Goal: Use online tool/utility: Utilize a website feature to perform a specific function

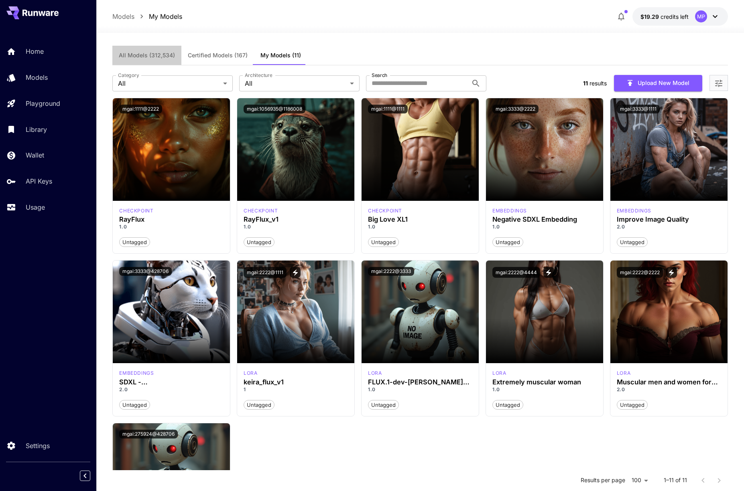
click at [164, 52] on span "All Models (312,534)" at bounding box center [147, 55] width 56 height 7
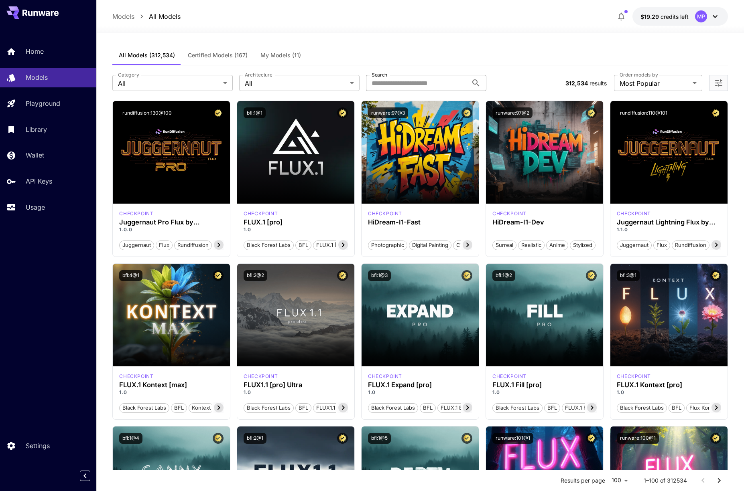
click at [382, 84] on input "Search" at bounding box center [417, 83] width 102 height 16
paste input "**********"
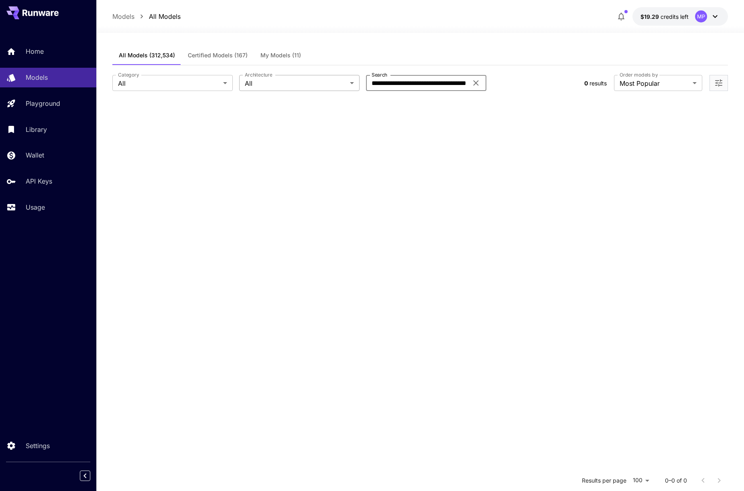
drag, startPoint x: 395, startPoint y: 83, endPoint x: 331, endPoint y: 77, distance: 64.0
click at [331, 77] on div "**********" at bounding box center [344, 83] width 465 height 16
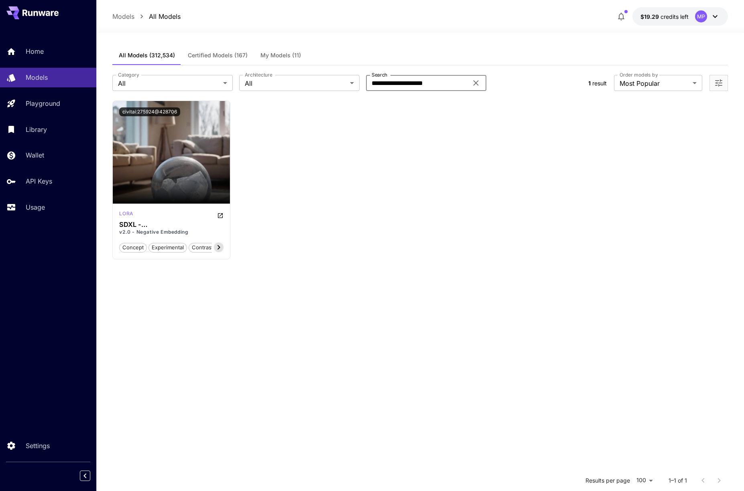
type input "**********"
click at [168, 113] on button "civitai:275924@428706" at bounding box center [149, 112] width 61 height 9
drag, startPoint x: 134, startPoint y: 225, endPoint x: 197, endPoint y: 225, distance: 62.6
click at [198, 226] on h3 "SDXL - [PERSON_NAME]+Embedding - Eye Bleach ( Don't mind this one )" at bounding box center [171, 225] width 104 height 8
click at [152, 109] on button "civitai:275924@428706" at bounding box center [149, 112] width 61 height 9
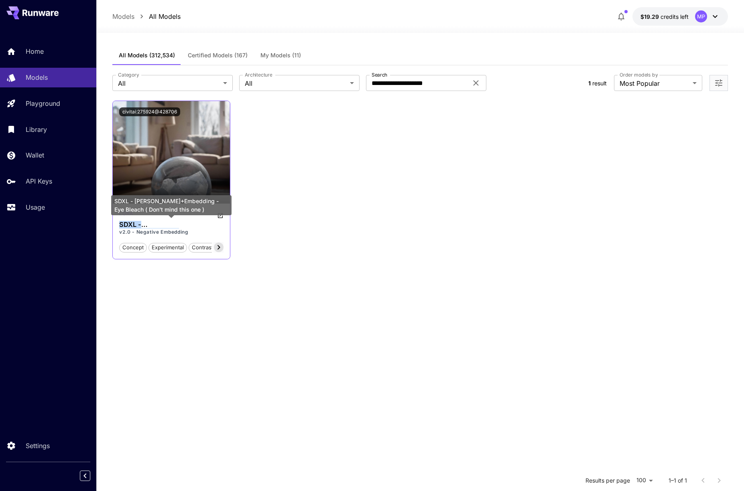
click at [138, 225] on h3 "SDXL - [PERSON_NAME]+Embedding - Eye Bleach ( Don't mind this one )" at bounding box center [171, 225] width 104 height 8
drag, startPoint x: 122, startPoint y: 225, endPoint x: 199, endPoint y: 226, distance: 77.0
click at [199, 226] on h3 "SDXL - [PERSON_NAME]+Embedding - Eye Bleach ( Don't mind this one )" at bounding box center [171, 225] width 104 height 8
copy h3 "SDXL - [PERSON_NAME]+Embedding"
click at [287, 53] on span "My Models (11)" at bounding box center [280, 55] width 41 height 7
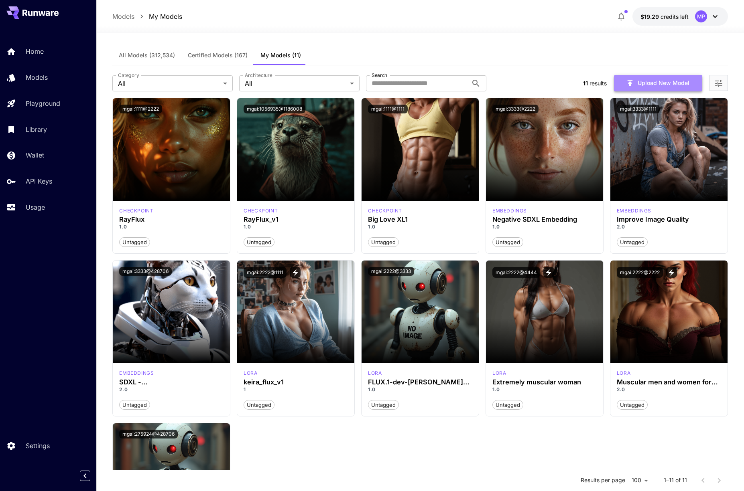
click at [647, 87] on button "Upload New Model" at bounding box center [658, 83] width 88 height 16
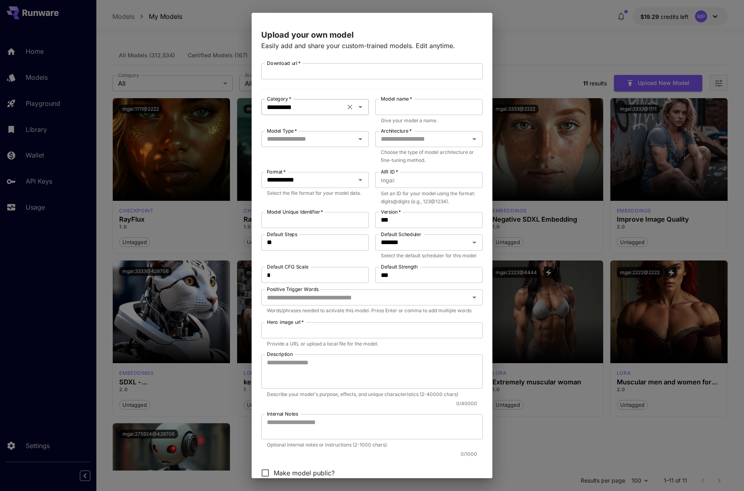
click at [359, 111] on icon "Open" at bounding box center [360, 107] width 10 height 10
click at [340, 137] on li "LoRA" at bounding box center [315, 140] width 108 height 14
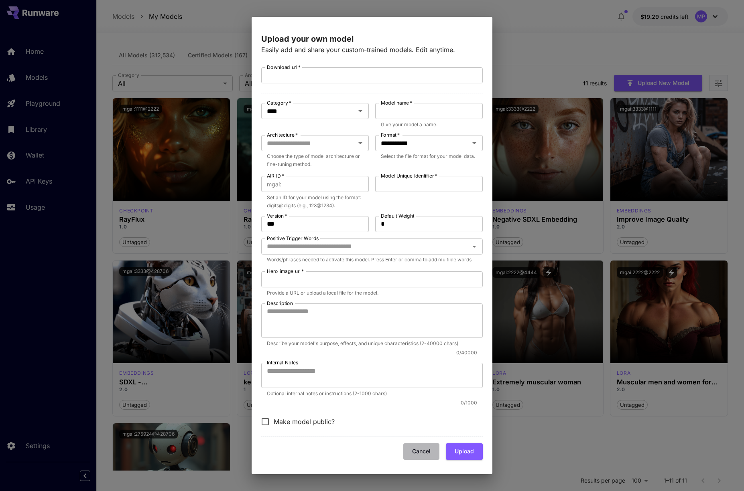
click at [414, 444] on button "Cancel" at bounding box center [421, 452] width 36 height 16
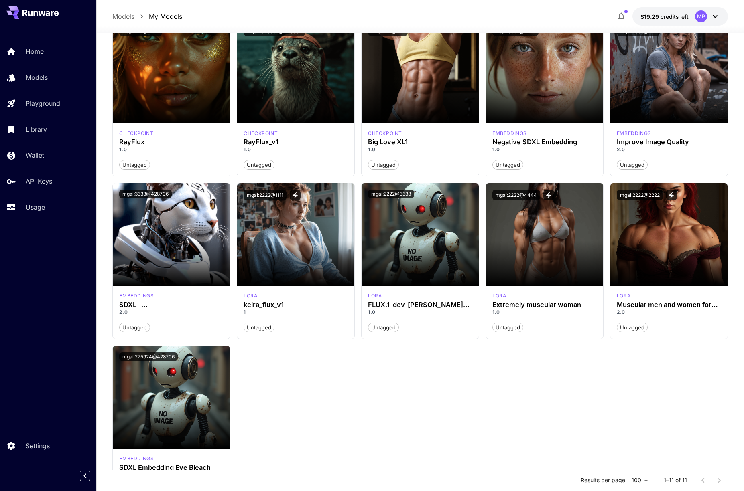
scroll to position [143, 0]
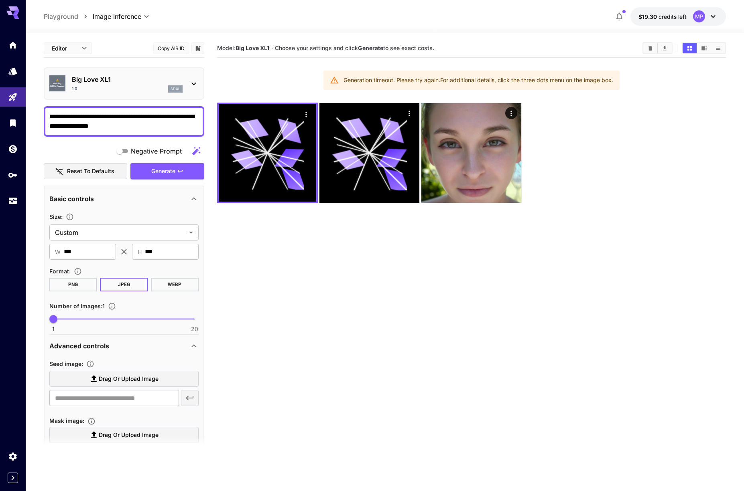
scroll to position [566, 0]
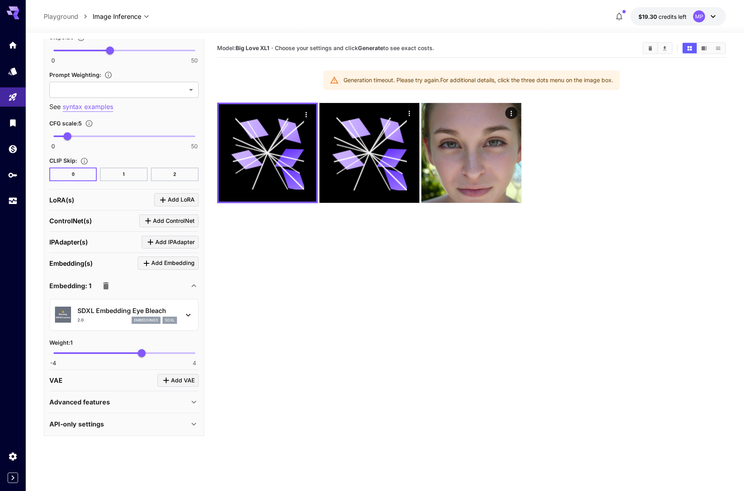
click at [185, 316] on icon at bounding box center [188, 315] width 10 height 10
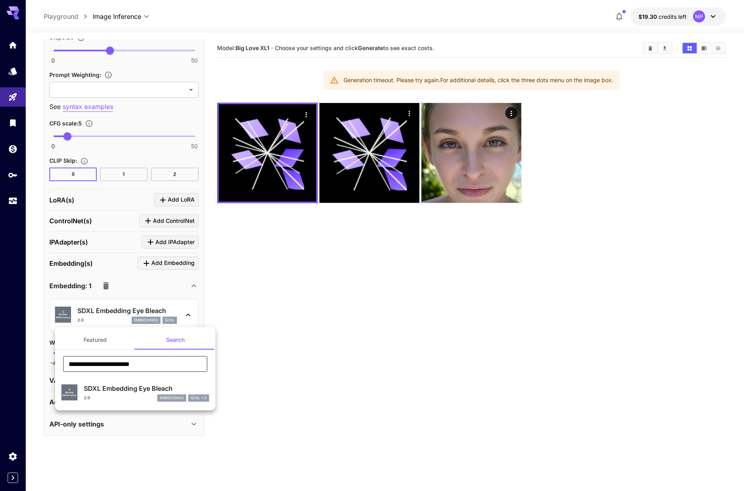
drag, startPoint x: 136, startPoint y: 365, endPoint x: 63, endPoint y: 360, distance: 73.2
click at [63, 360] on input "**********" at bounding box center [135, 364] width 144 height 16
paste input "text"
type input "**********"
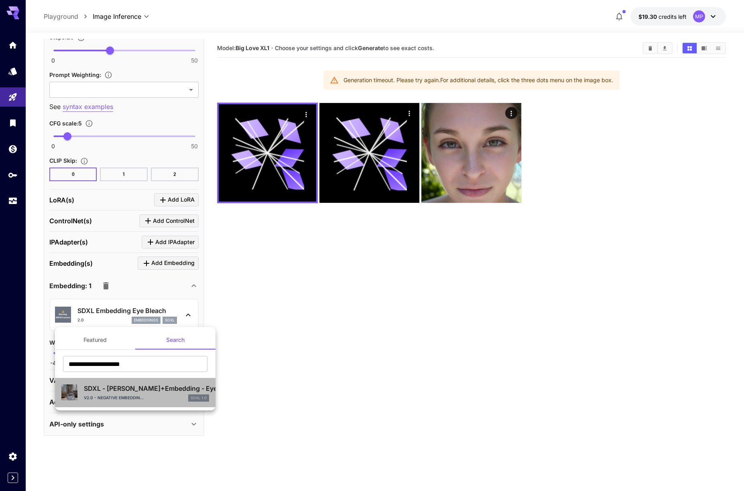
click at [134, 391] on p "SDXL - [PERSON_NAME]+Embedding - Eye Bleach ( Don't mind this one )" at bounding box center [146, 389] width 125 height 10
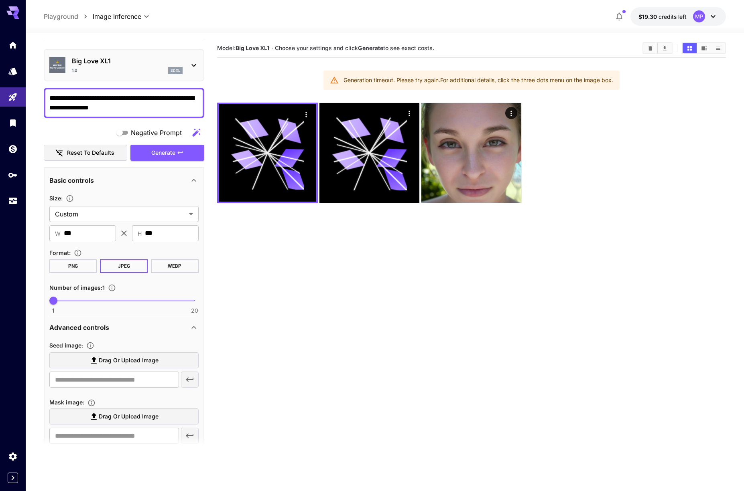
scroll to position [0, 0]
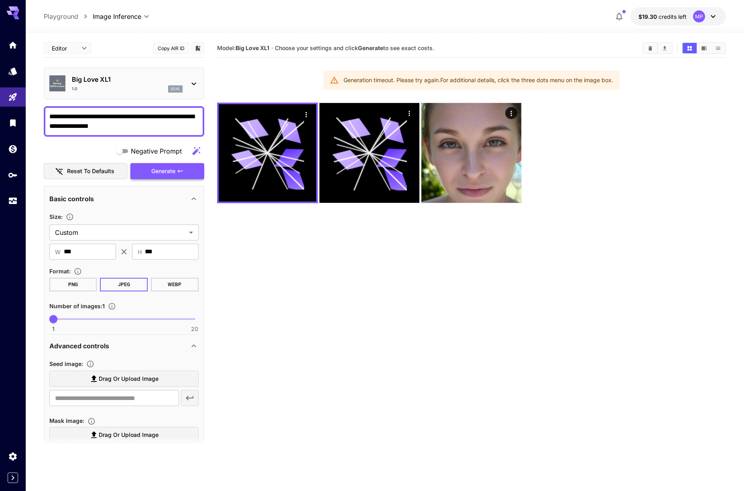
click at [156, 170] on span "Generate" at bounding box center [163, 171] width 24 height 10
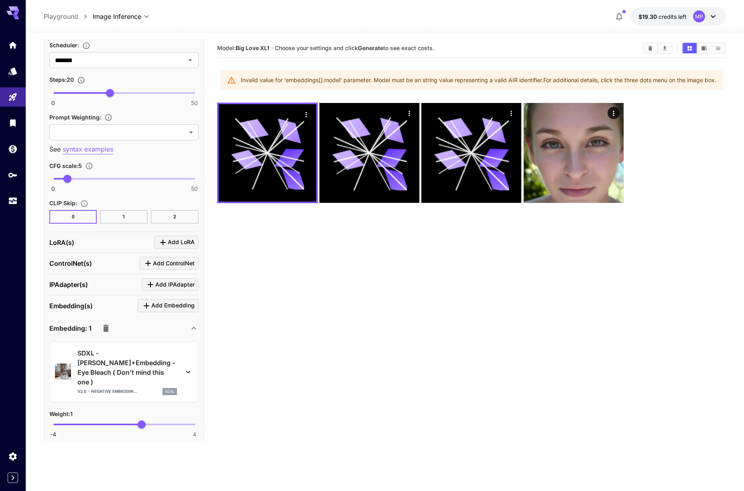
scroll to position [539, 0]
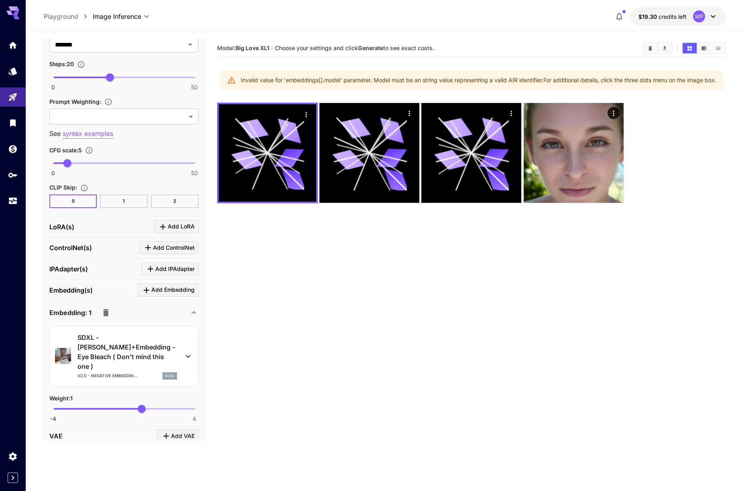
click at [120, 345] on p "SDXL - [PERSON_NAME]+Embedding - Eye Bleach ( Don't mind this one )" at bounding box center [126, 352] width 99 height 39
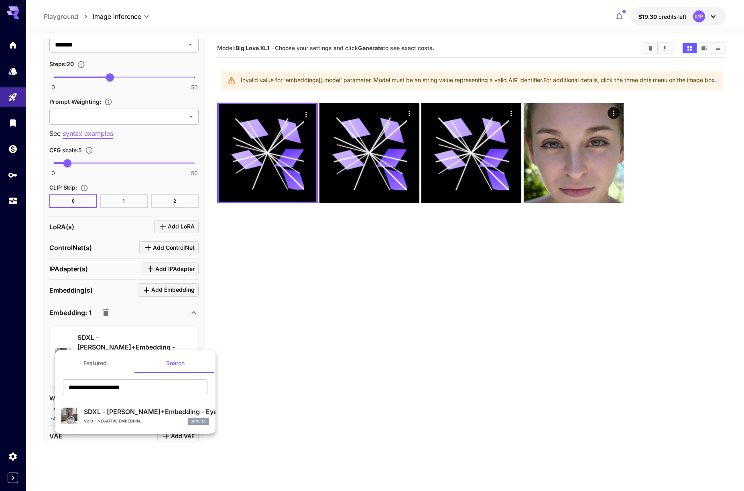
click at [140, 415] on p "SDXL - [PERSON_NAME]+Embedding - Eye Bleach ( Don't mind this one )" at bounding box center [146, 412] width 125 height 10
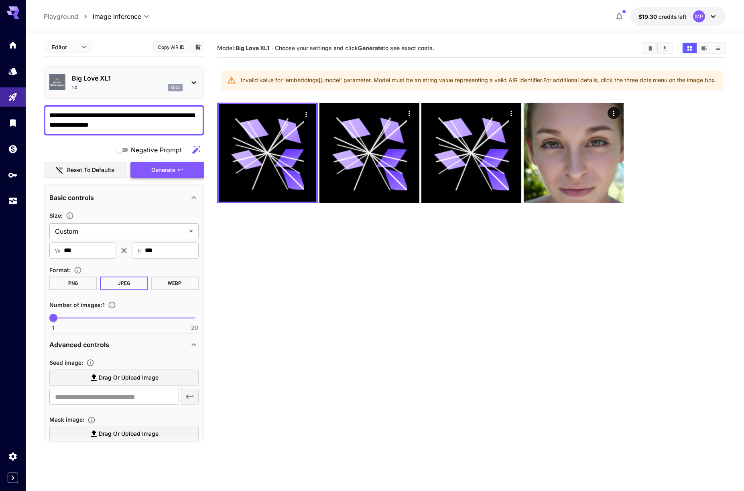
scroll to position [0, 0]
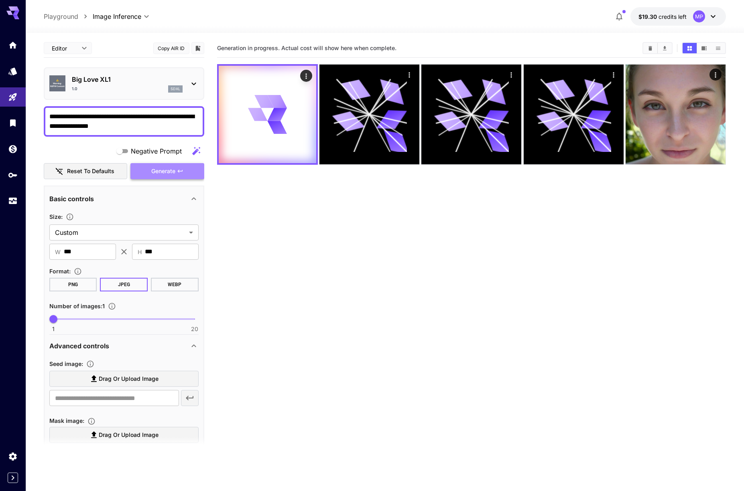
click at [159, 172] on span "Generate" at bounding box center [163, 171] width 24 height 10
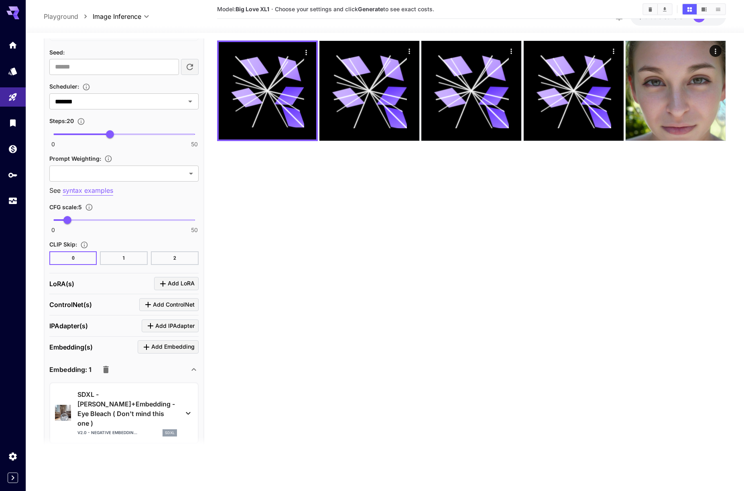
scroll to position [531, 0]
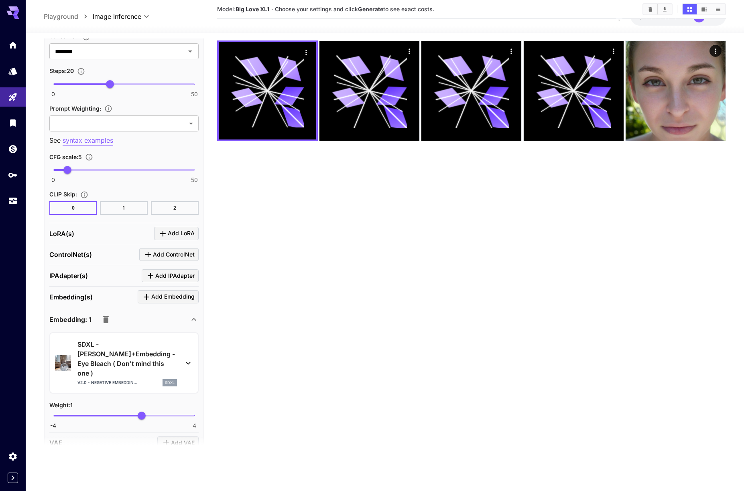
click at [189, 359] on icon at bounding box center [188, 364] width 10 height 10
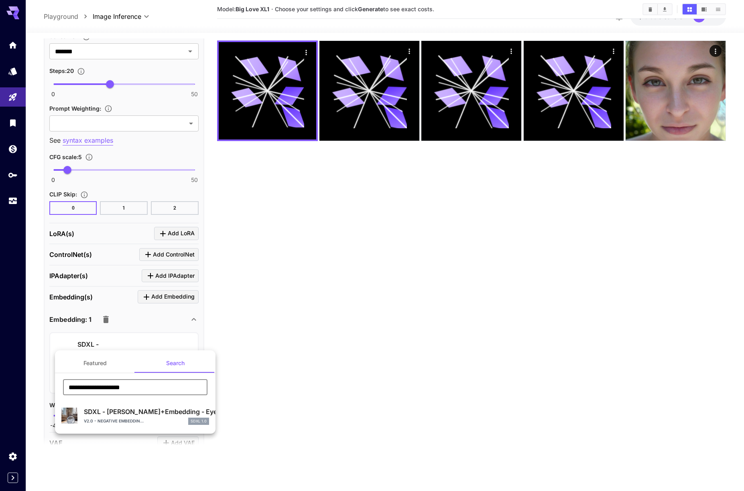
drag, startPoint x: 114, startPoint y: 385, endPoint x: 62, endPoint y: 382, distance: 51.8
click at [62, 382] on div "**********" at bounding box center [135, 390] width 160 height 22
paste input "text"
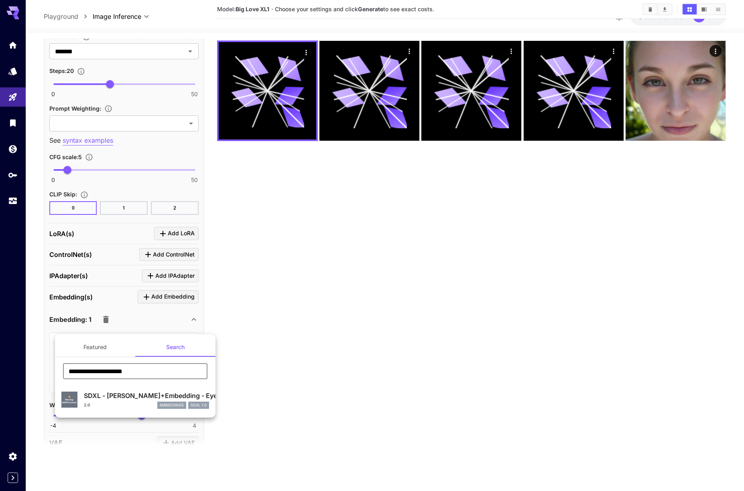
type input "**********"
click at [115, 349] on button "Featured" at bounding box center [95, 347] width 80 height 19
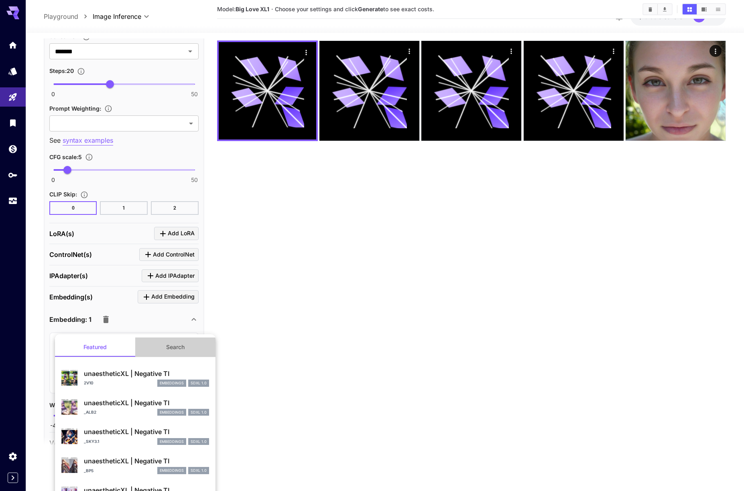
click at [167, 349] on button "Search" at bounding box center [175, 347] width 80 height 19
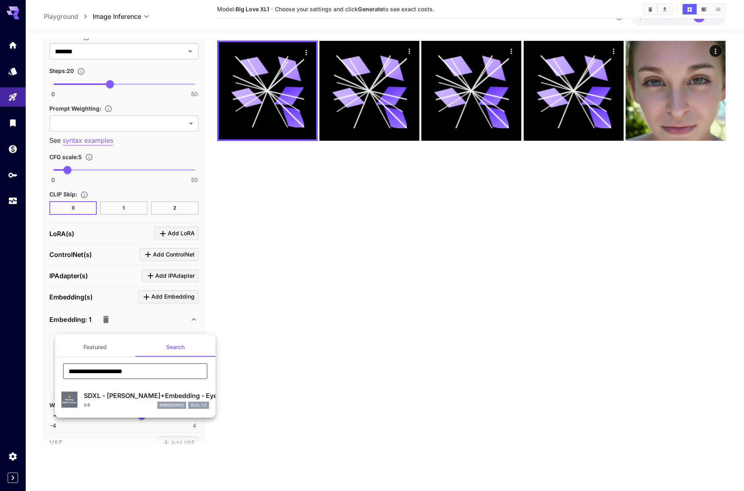
click at [126, 375] on input "**********" at bounding box center [135, 371] width 144 height 16
type input "**********"
click at [250, 340] on div at bounding box center [372, 245] width 744 height 491
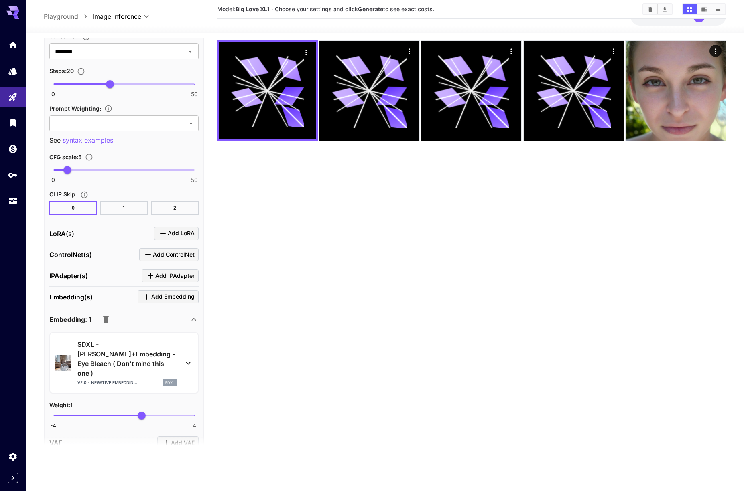
click at [131, 351] on p "SDXL - [PERSON_NAME]+Embedding - Eye Bleach ( Don't mind this one )" at bounding box center [126, 359] width 99 height 39
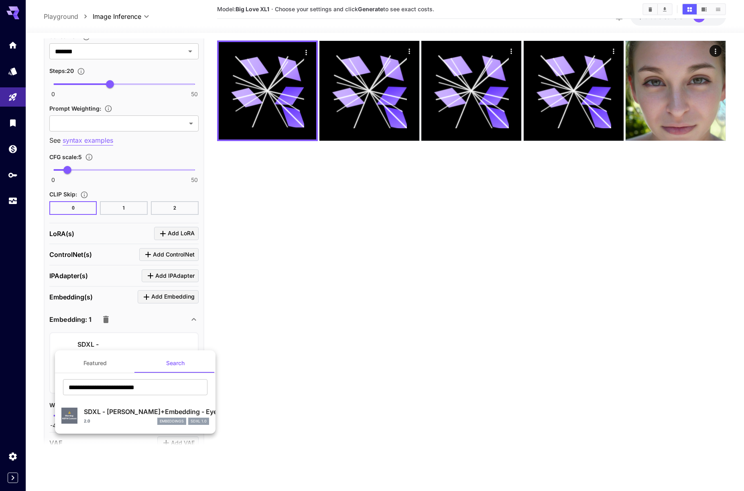
click at [262, 347] on div at bounding box center [372, 245] width 744 height 491
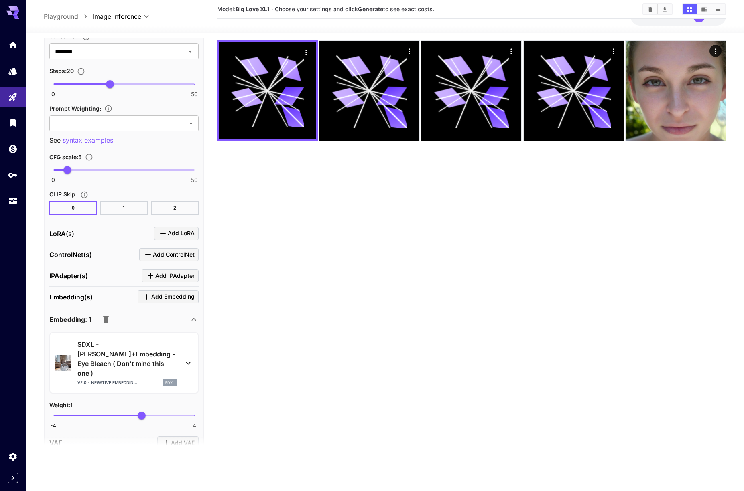
scroll to position [0, 0]
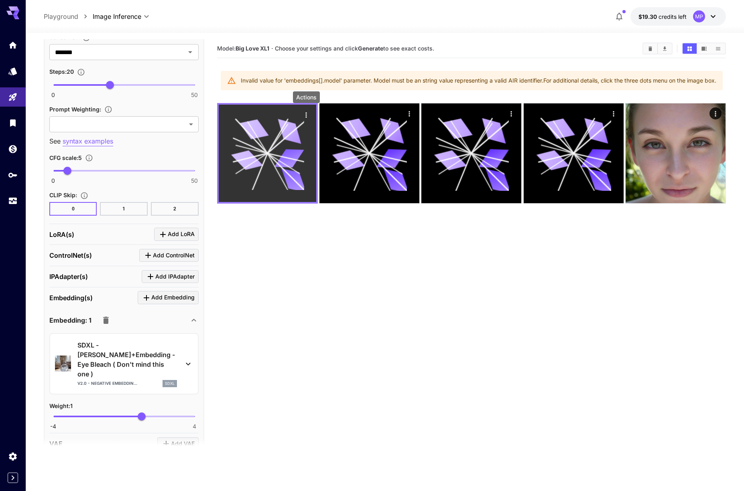
click at [306, 114] on icon "Actions" at bounding box center [306, 115] width 8 height 8
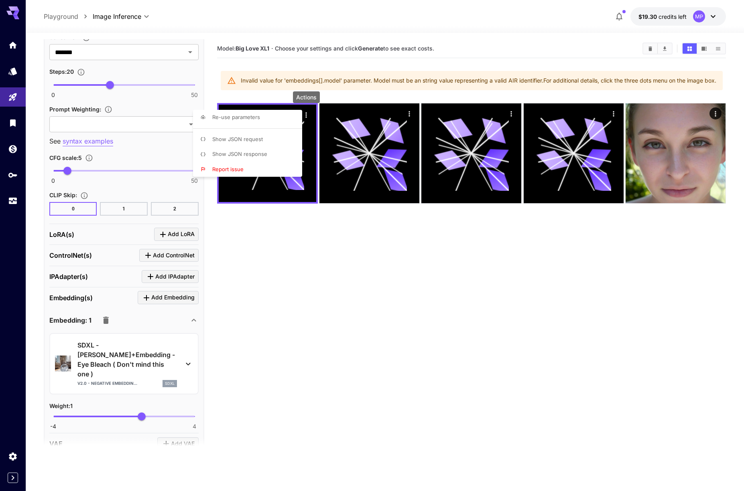
click at [257, 140] on span "Show JSON request" at bounding box center [237, 139] width 51 height 6
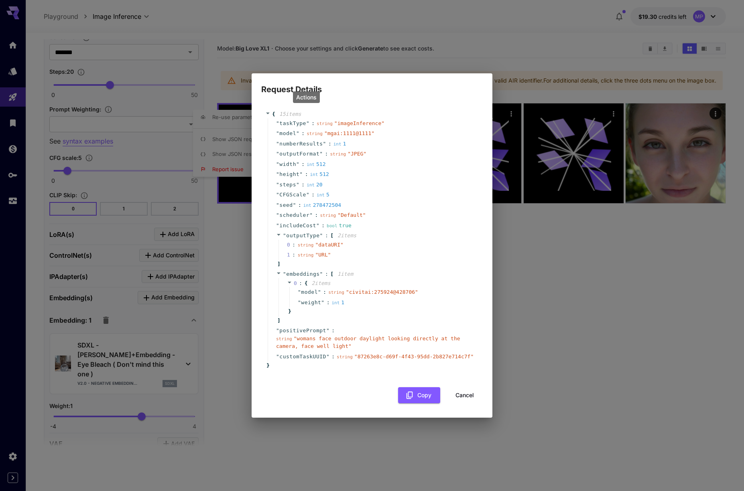
click at [556, 266] on div "Request Details { 15 item s " taskType " : string " imageInference " " model " …" at bounding box center [372, 245] width 744 height 491
click at [471, 394] on button "Cancel" at bounding box center [464, 395] width 36 height 16
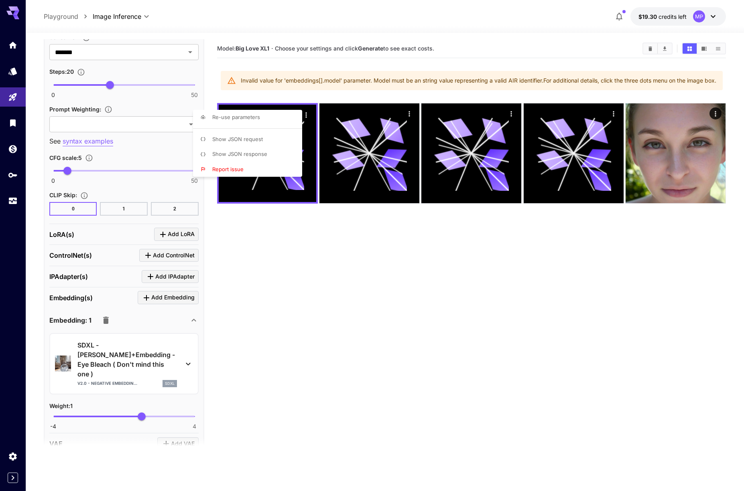
click at [410, 114] on div at bounding box center [372, 245] width 744 height 491
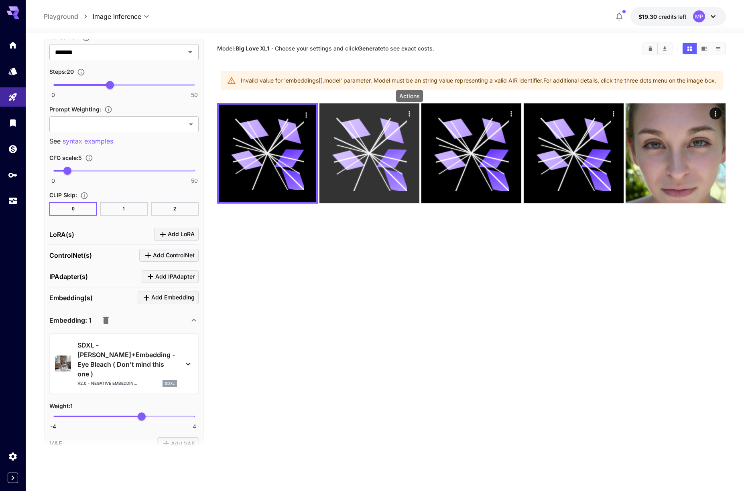
click at [410, 114] on icon "Actions" at bounding box center [409, 114] width 8 height 8
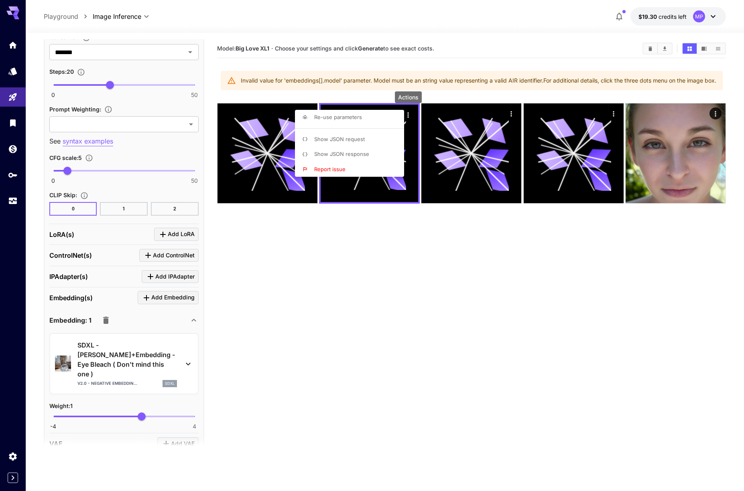
click at [355, 154] on span "Show JSON response" at bounding box center [341, 154] width 55 height 6
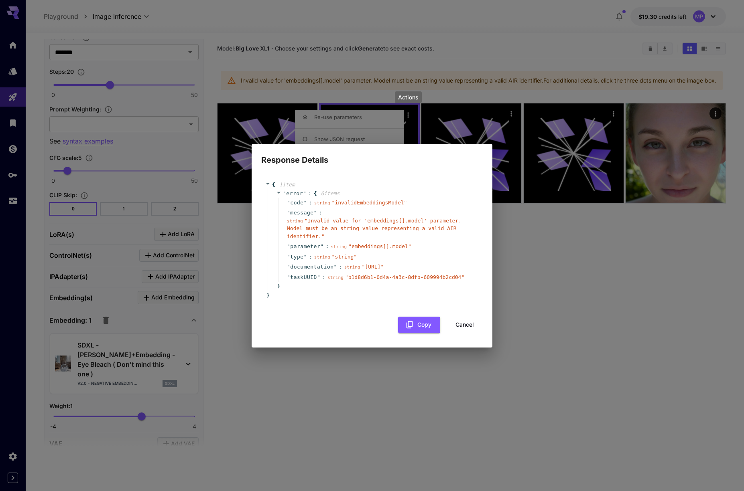
click at [467, 333] on button "Cancel" at bounding box center [464, 325] width 36 height 16
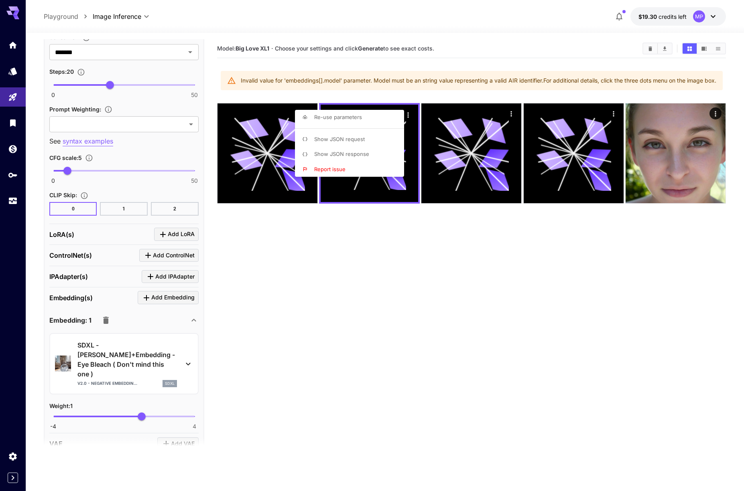
click at [508, 112] on div at bounding box center [372, 245] width 744 height 491
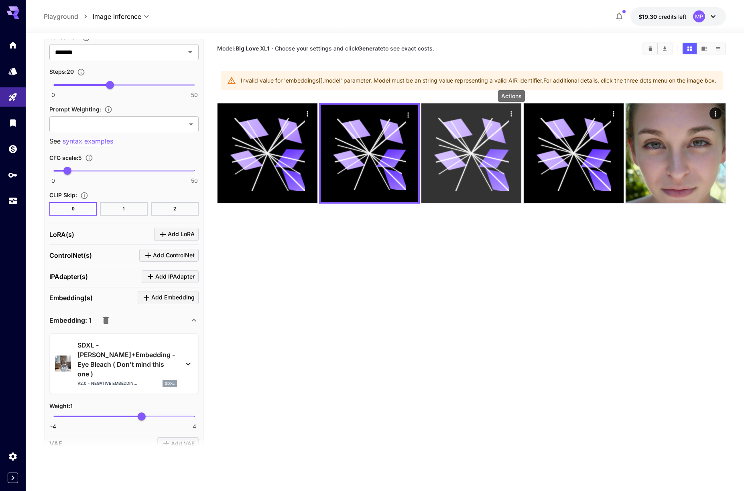
click at [509, 112] on icon "Actions" at bounding box center [511, 114] width 8 height 8
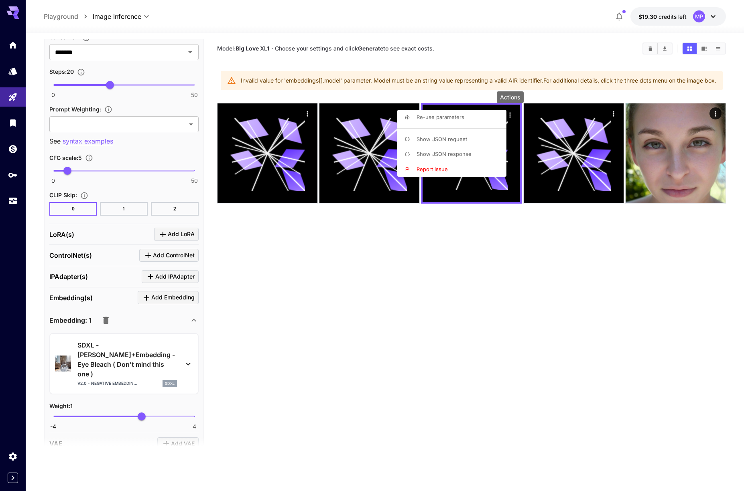
click at [458, 152] on span "Show JSON response" at bounding box center [443, 154] width 55 height 6
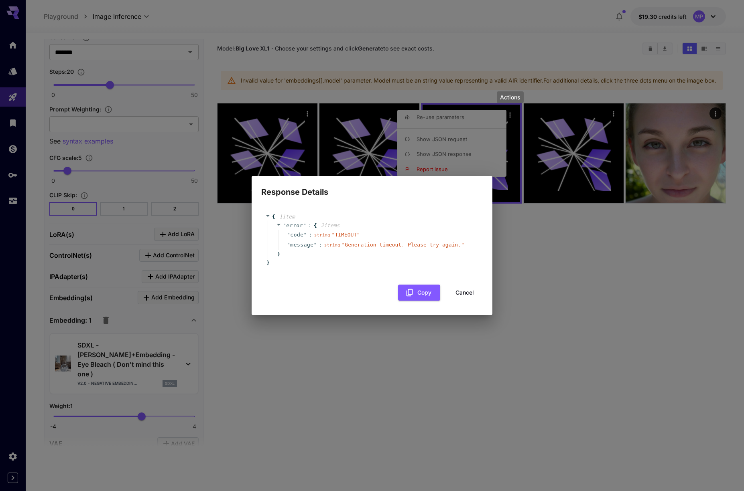
drag, startPoint x: 458, startPoint y: 296, endPoint x: 460, endPoint y: 289, distance: 6.6
click at [458, 296] on button "Cancel" at bounding box center [464, 293] width 36 height 16
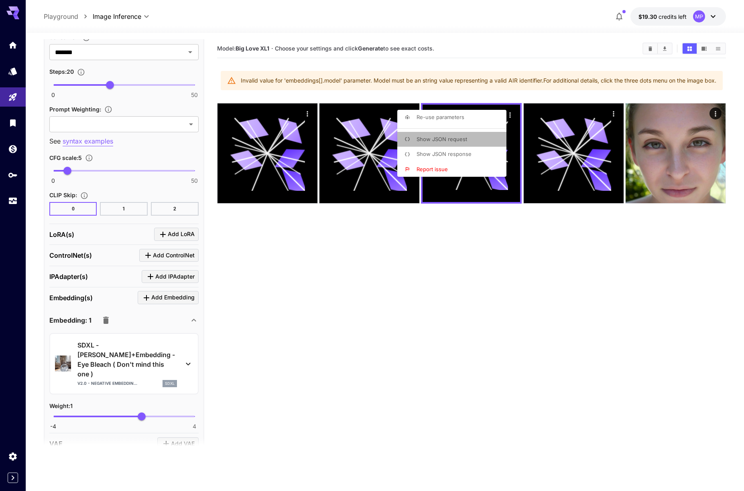
click at [450, 138] on span "Show JSON request" at bounding box center [441, 139] width 51 height 6
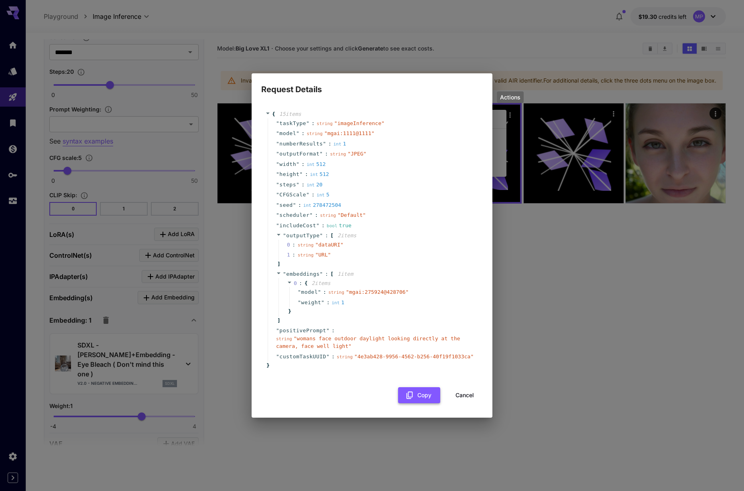
click at [431, 399] on button "Copy" at bounding box center [419, 395] width 42 height 16
